Goal: Task Accomplishment & Management: Manage account settings

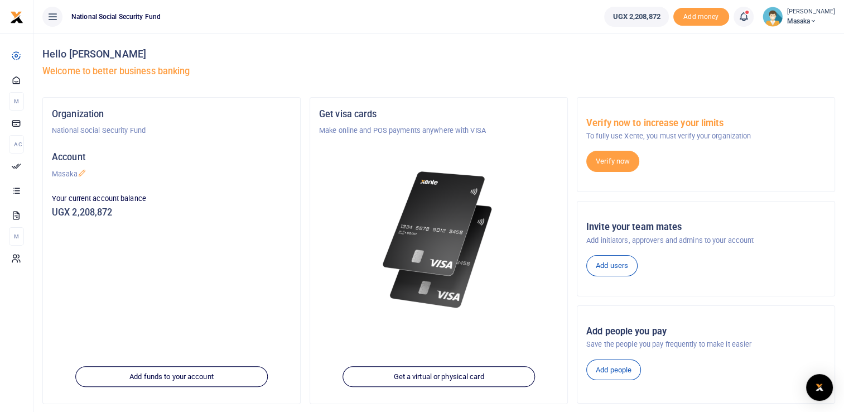
click at [54, 21] on icon at bounding box center [52, 17] width 11 height 12
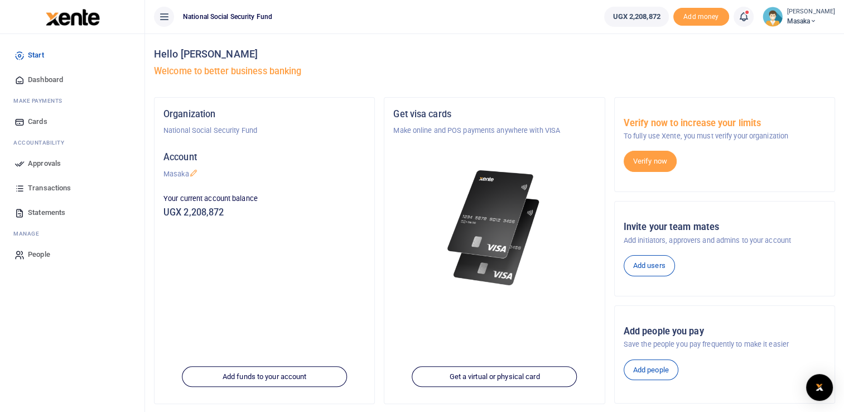
click at [36, 166] on span "Approvals" at bounding box center [44, 163] width 33 height 11
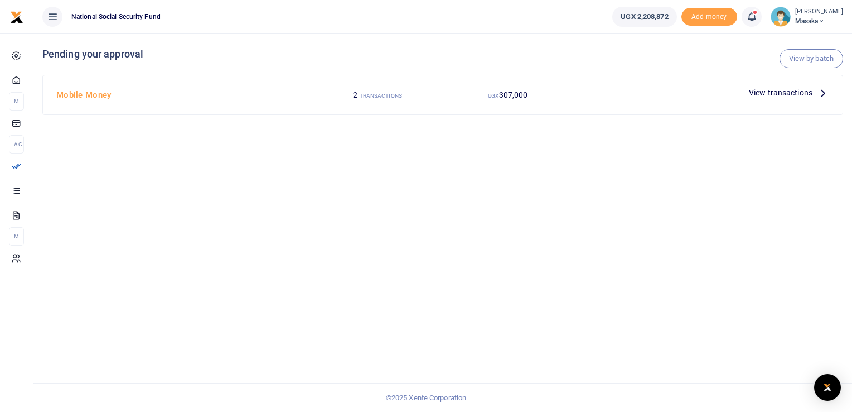
click at [798, 87] on span "View transactions" at bounding box center [781, 92] width 64 height 12
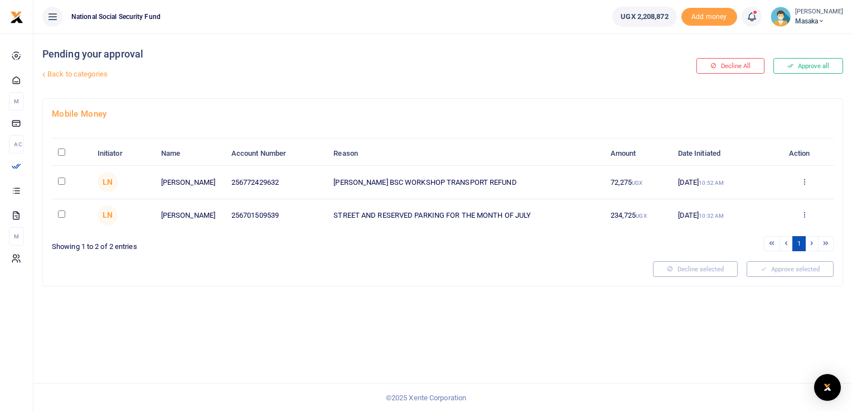
click at [807, 213] on icon at bounding box center [804, 214] width 7 height 8
click at [767, 234] on link "Approve" at bounding box center [764, 233] width 88 height 16
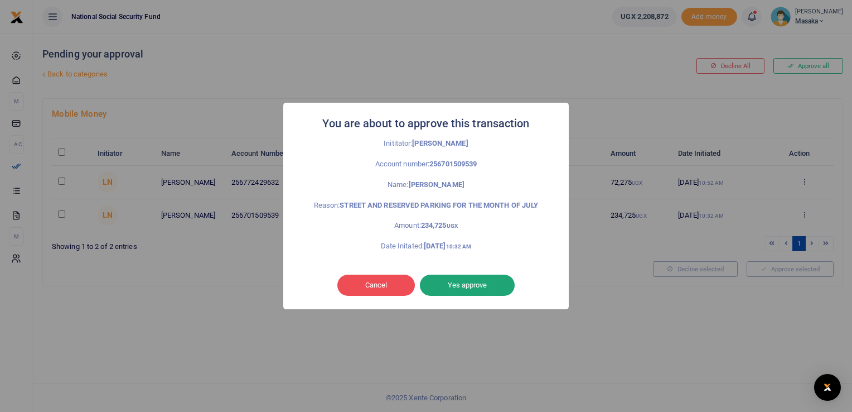
click at [457, 287] on button "Yes approve" at bounding box center [467, 284] width 95 height 21
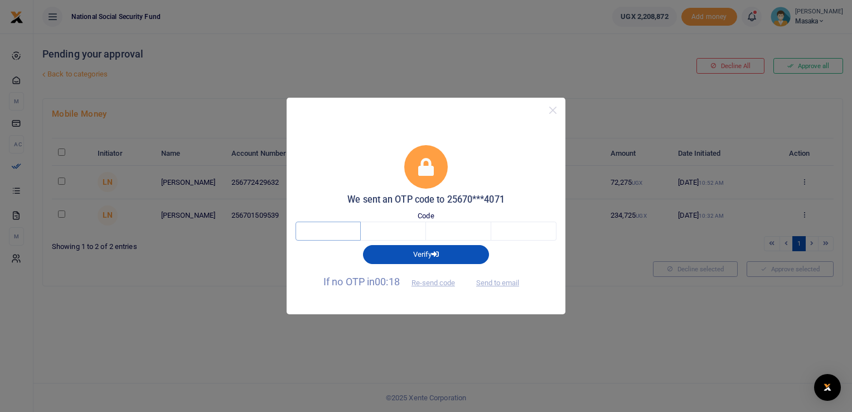
click at [315, 228] on input "text" at bounding box center [328, 230] width 65 height 19
type input "9"
type input "3"
type input "7"
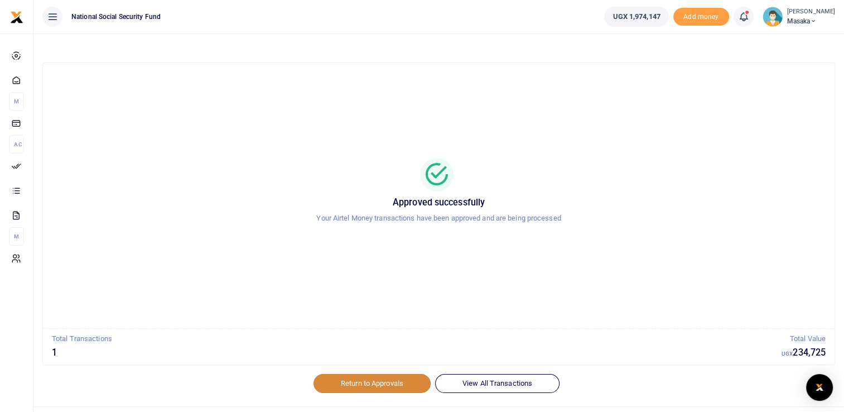
click at [394, 380] on link "Return to Approvals" at bounding box center [372, 383] width 117 height 19
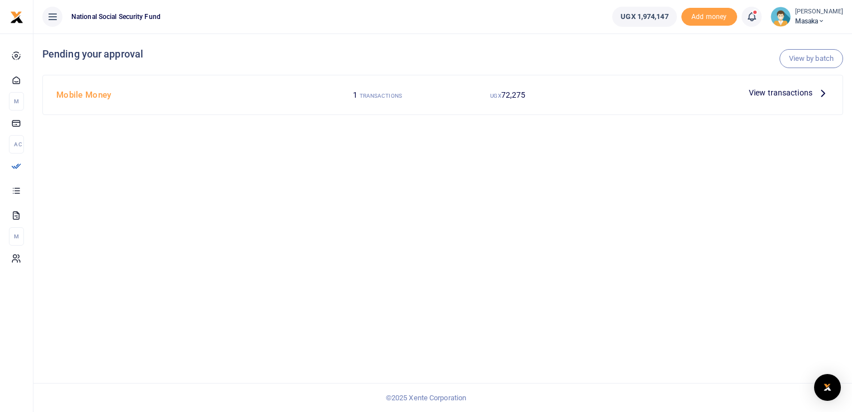
click at [788, 97] on span "View transactions" at bounding box center [781, 92] width 64 height 12
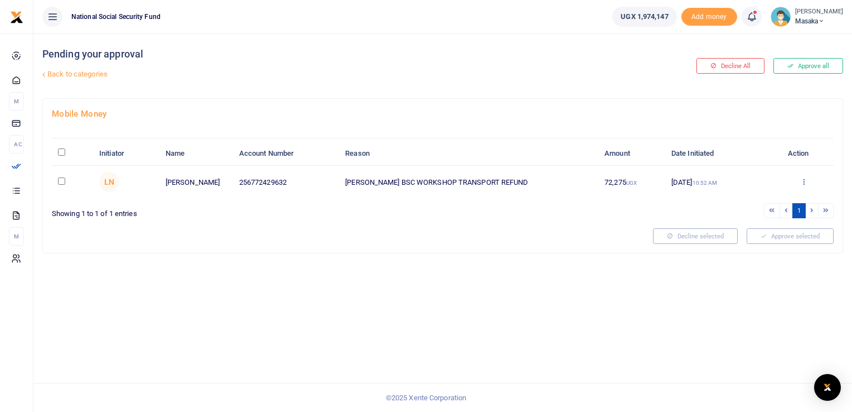
click at [803, 181] on icon at bounding box center [804, 181] width 7 height 8
click at [761, 200] on link "Approve" at bounding box center [763, 200] width 88 height 16
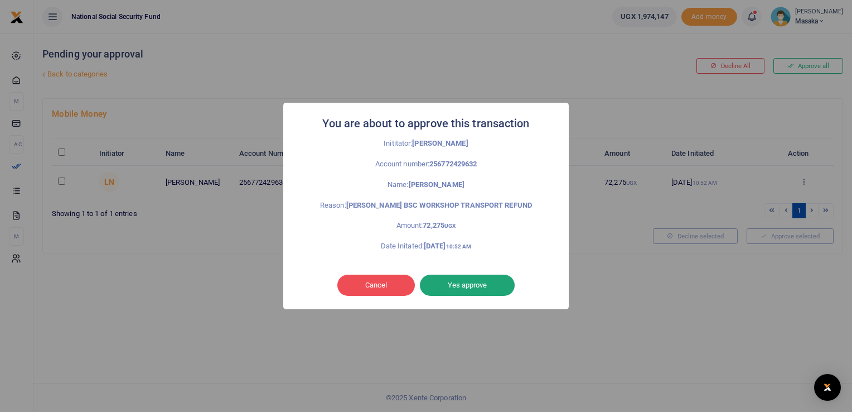
click at [485, 284] on button "Yes approve" at bounding box center [467, 284] width 95 height 21
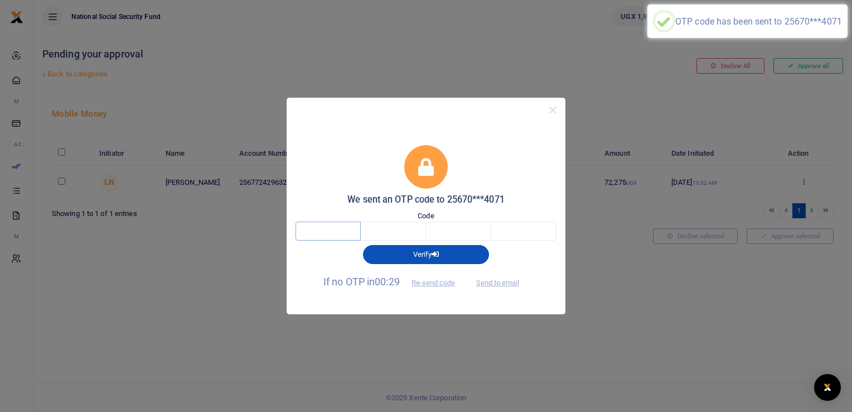
click at [334, 234] on input "text" at bounding box center [328, 230] width 65 height 19
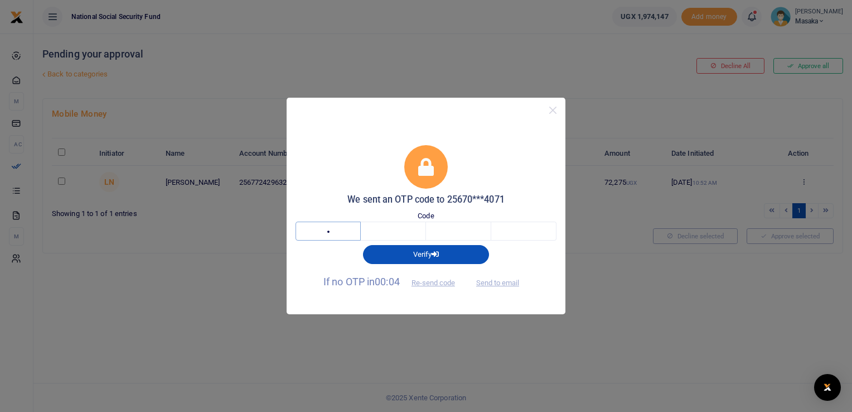
type input "8"
type input "9"
type input "8"
type input "0"
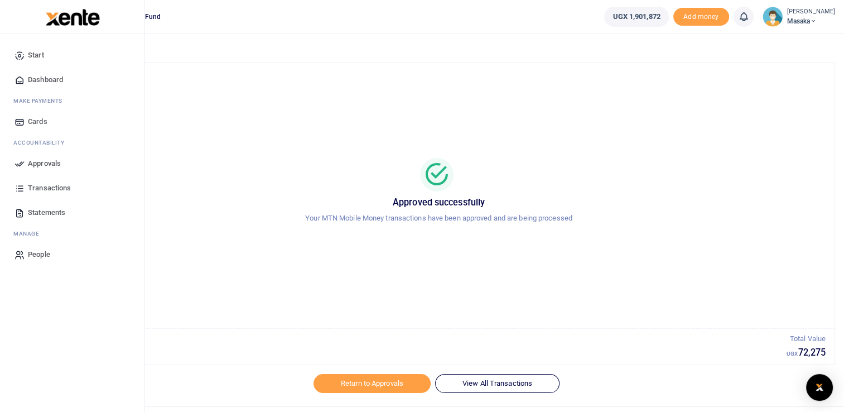
click at [40, 159] on span "Approvals" at bounding box center [44, 163] width 33 height 11
